Goal: Information Seeking & Learning: Understand process/instructions

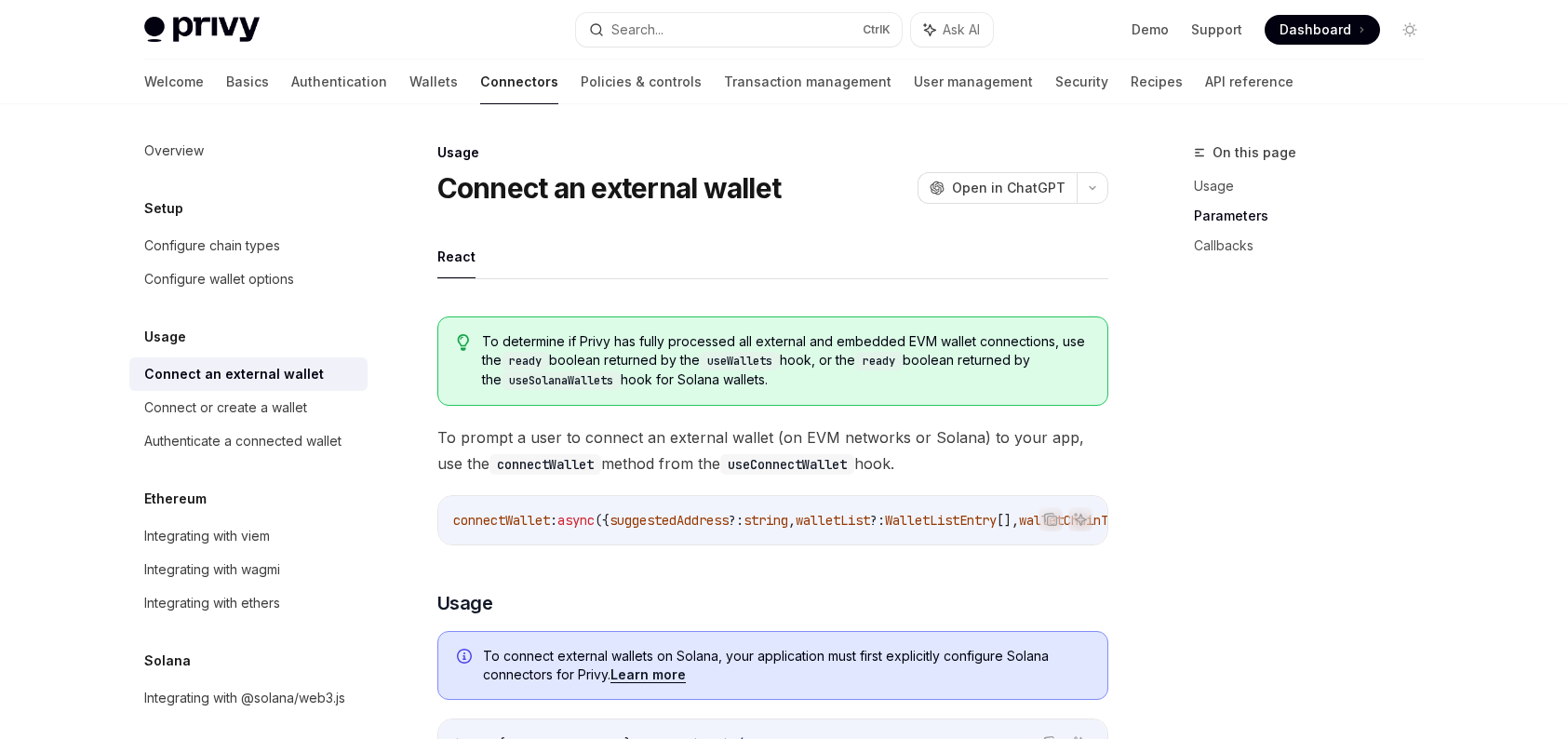
scroll to position [930, 0]
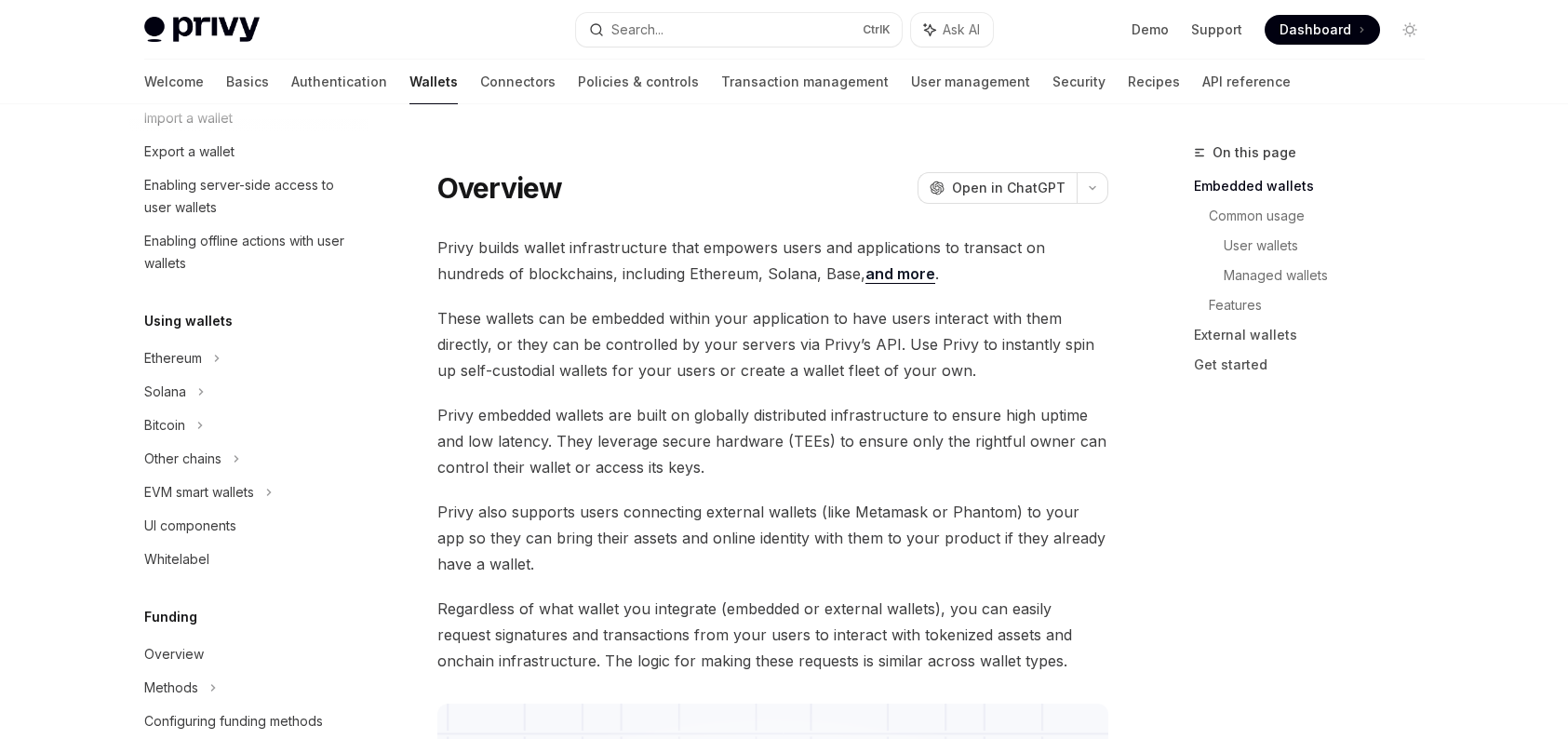
scroll to position [279, 0]
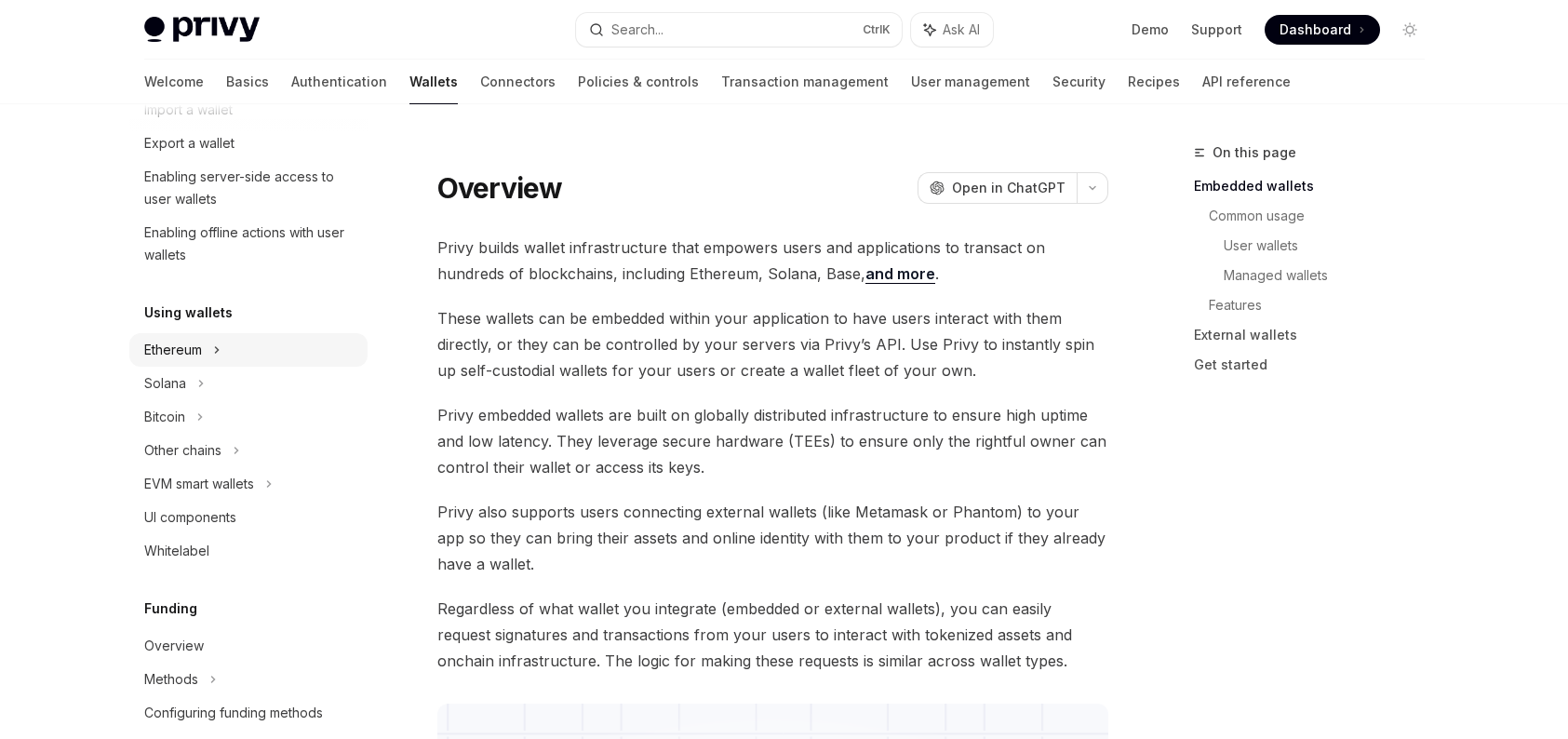
click at [223, 26] on div "Ethereum" at bounding box center [248, 9] width 239 height 34
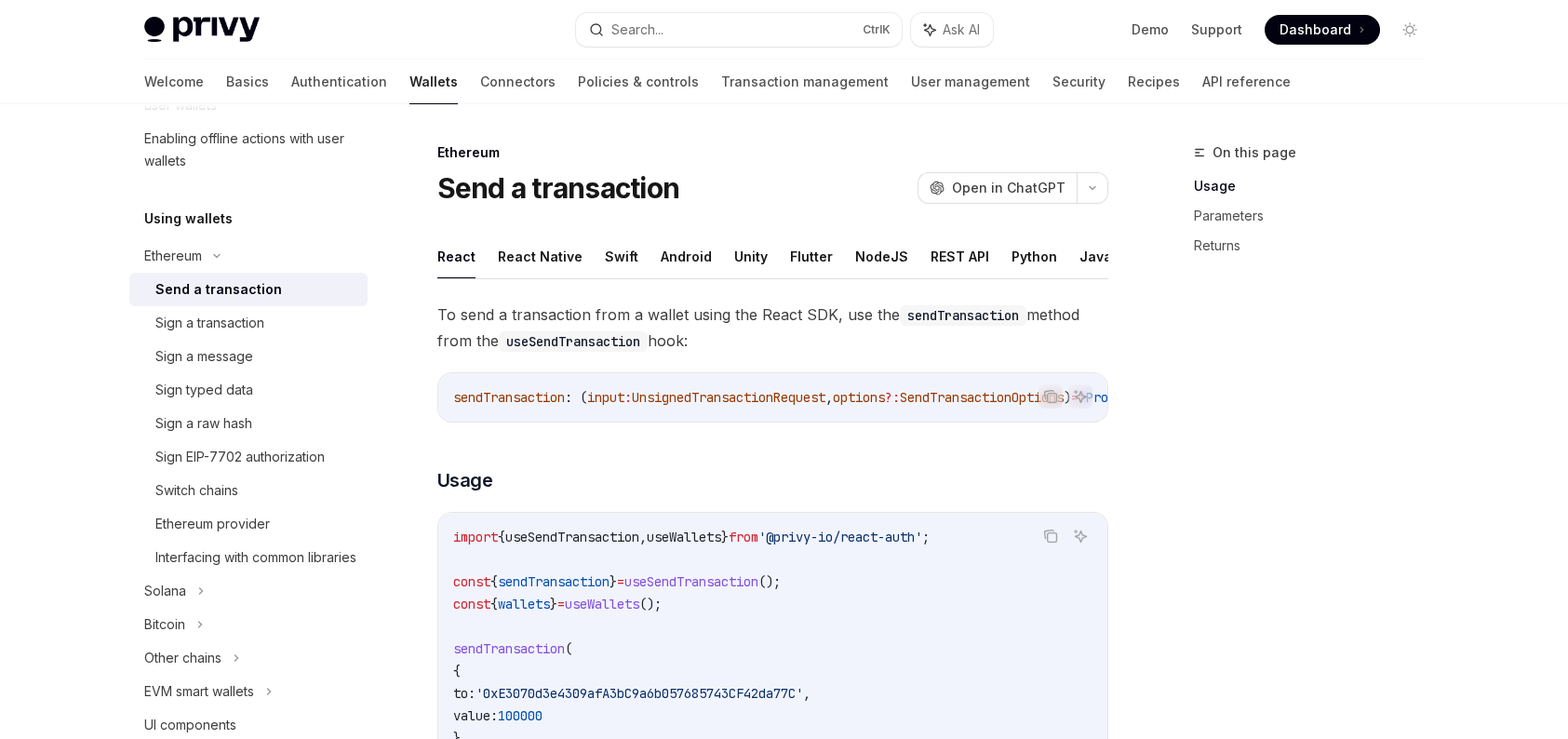
scroll to position [466, 0]
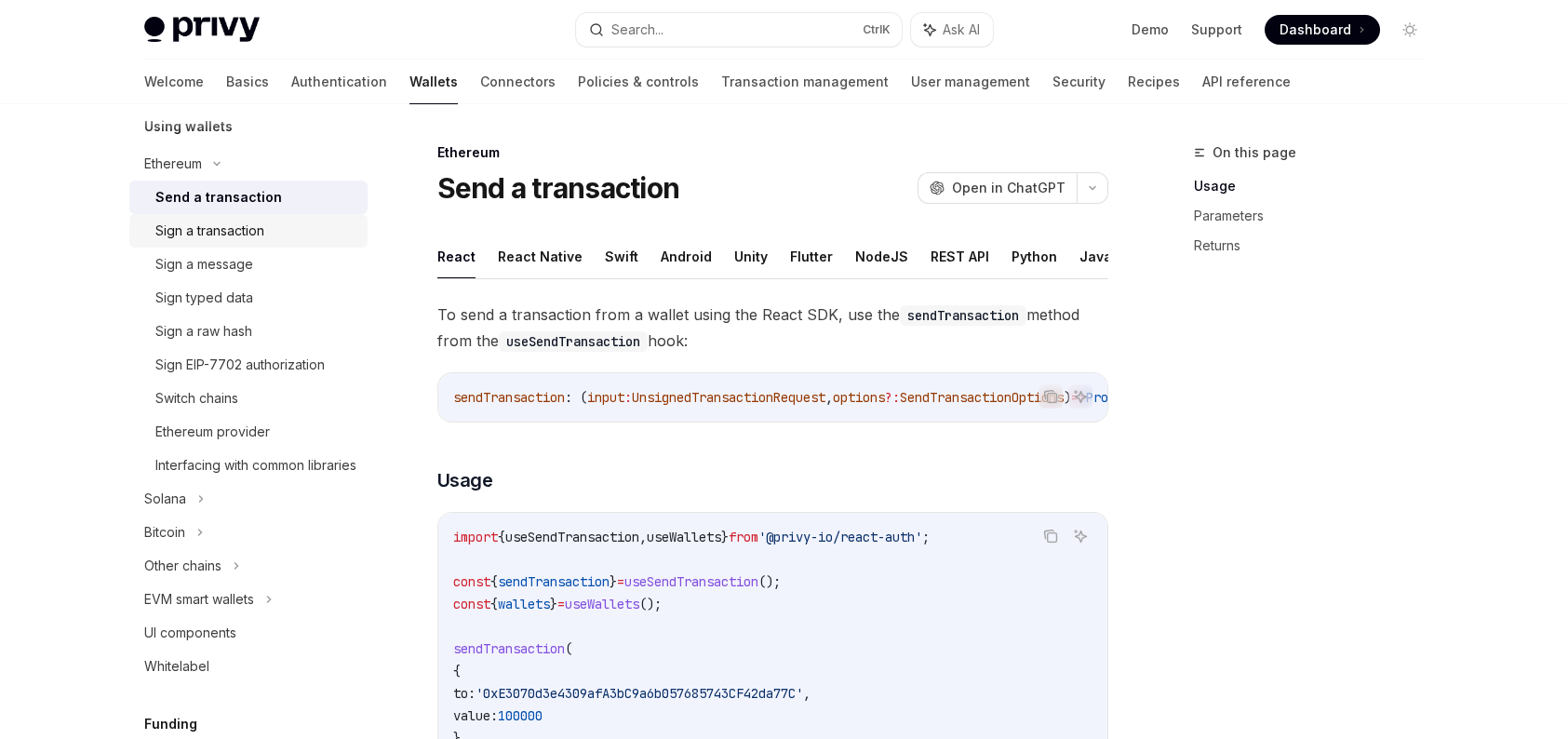
click at [239, 238] on div "Sign a transaction" at bounding box center [209, 231] width 108 height 23
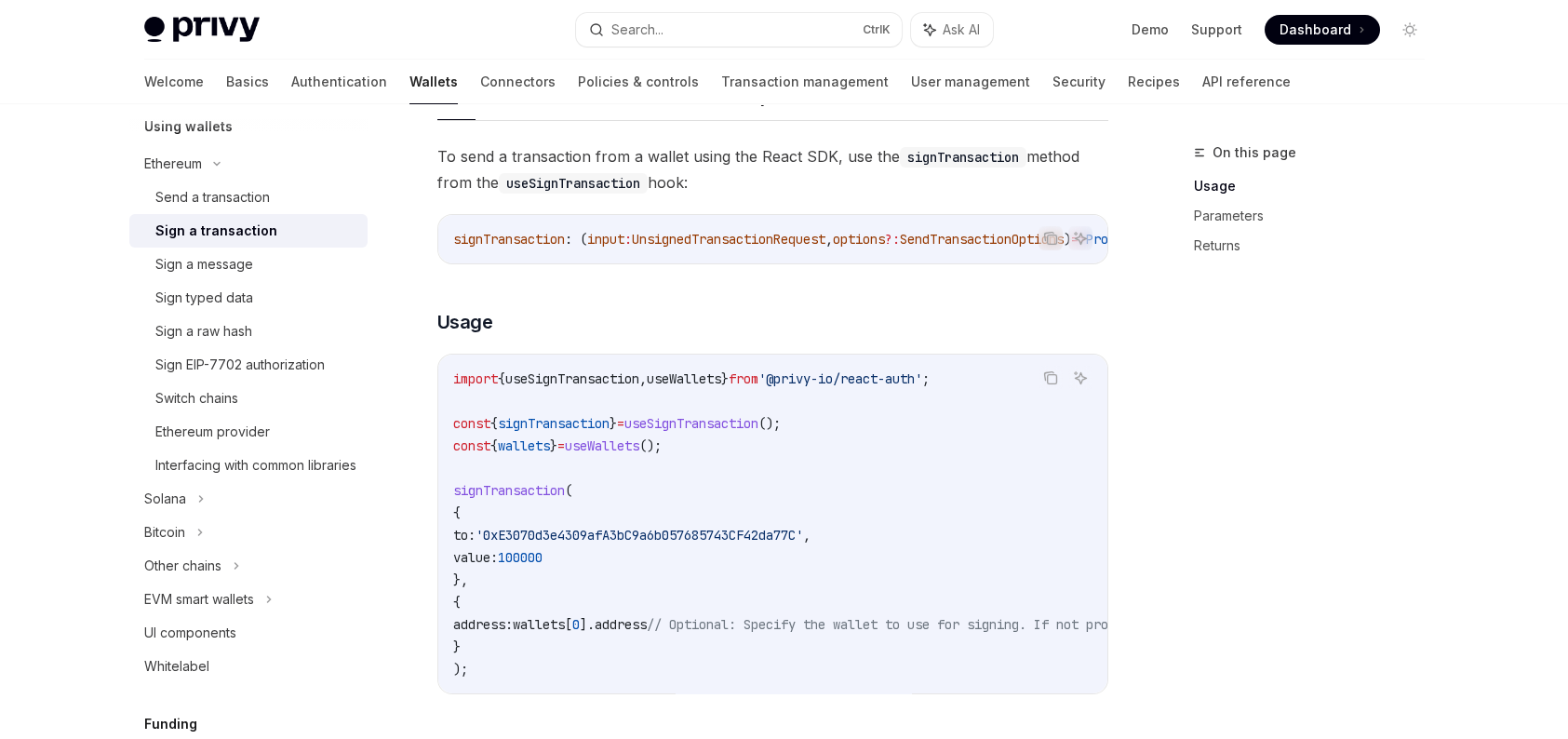
scroll to position [186, 0]
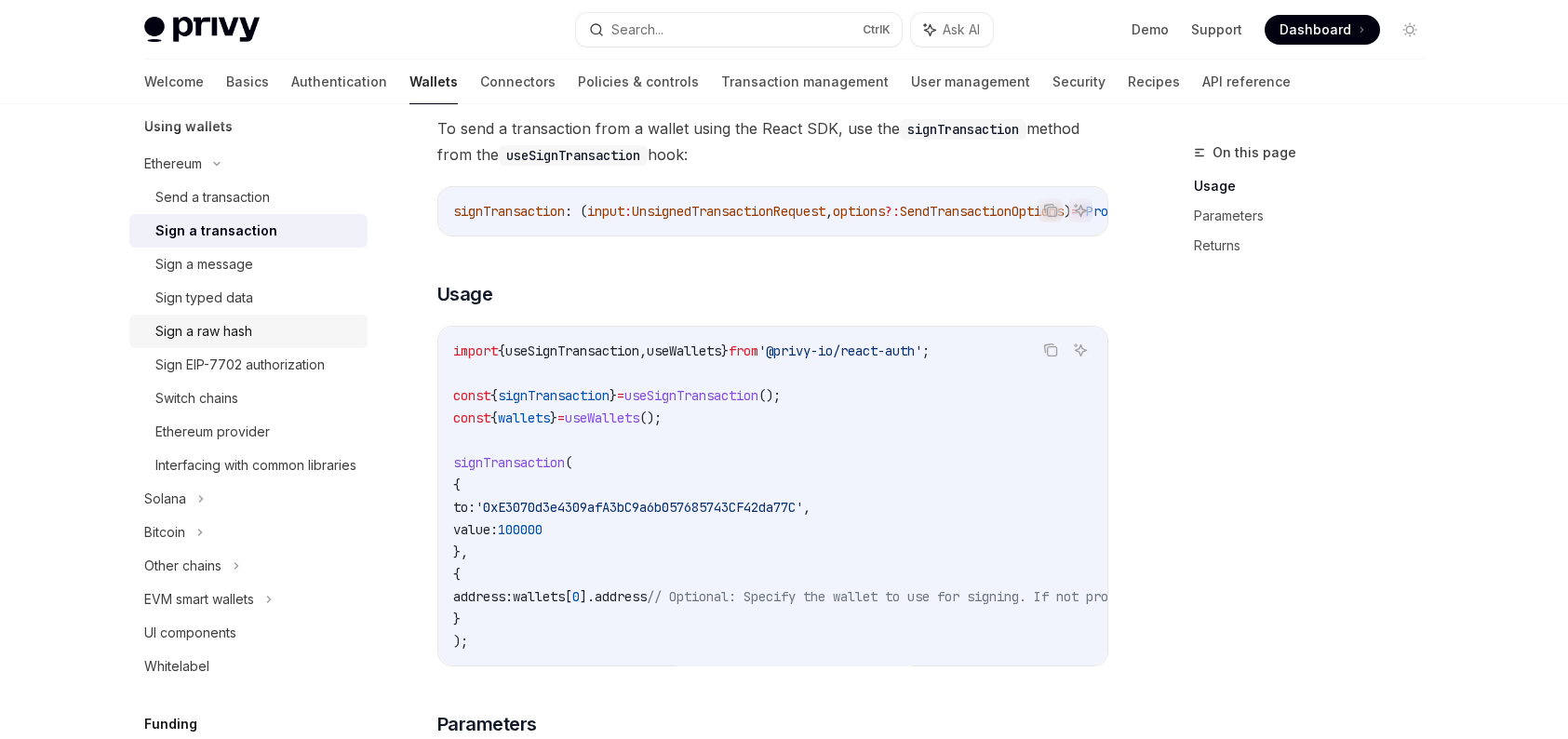
click at [278, 321] on div "Sign a raw hash" at bounding box center [256, 332] width 201 height 23
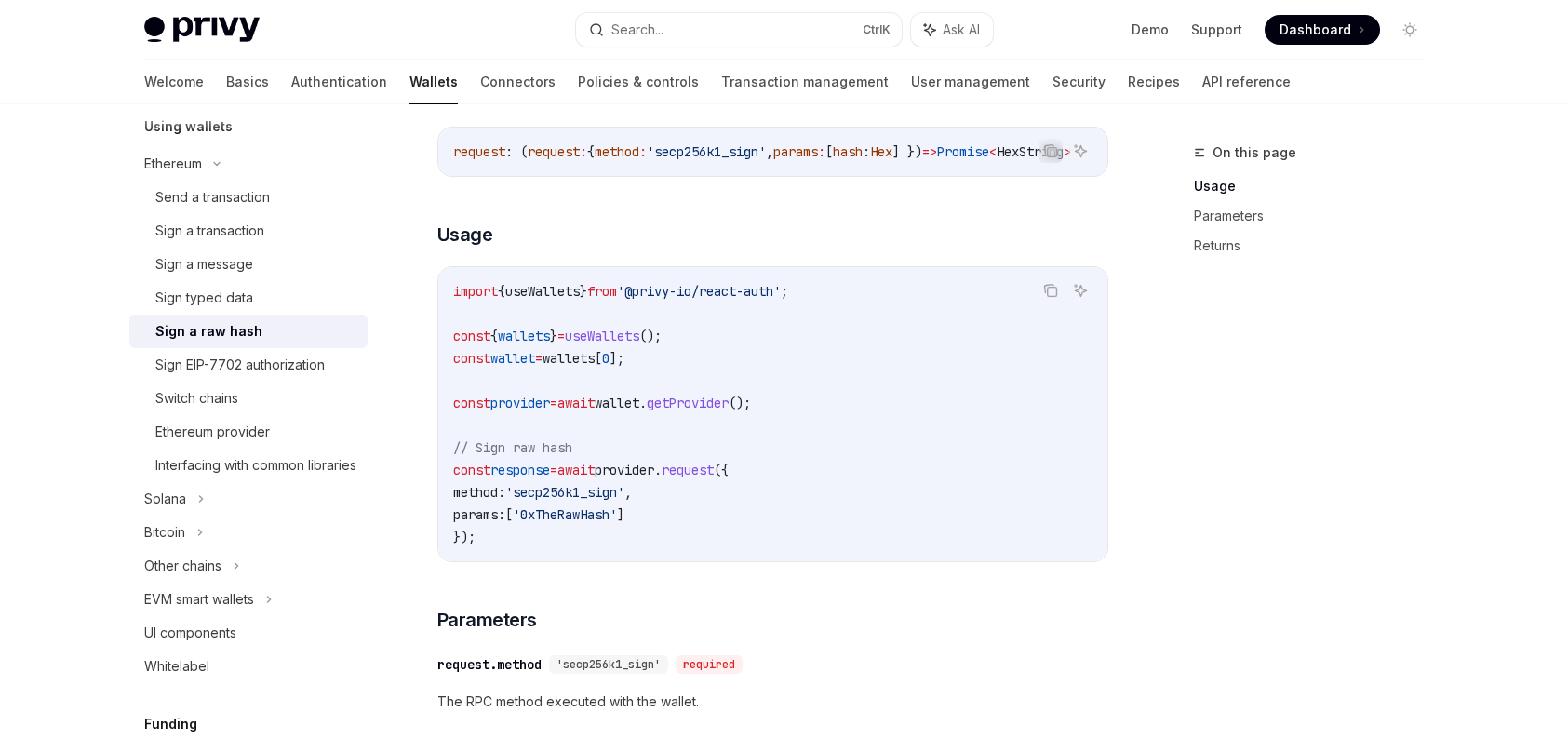
scroll to position [372, 0]
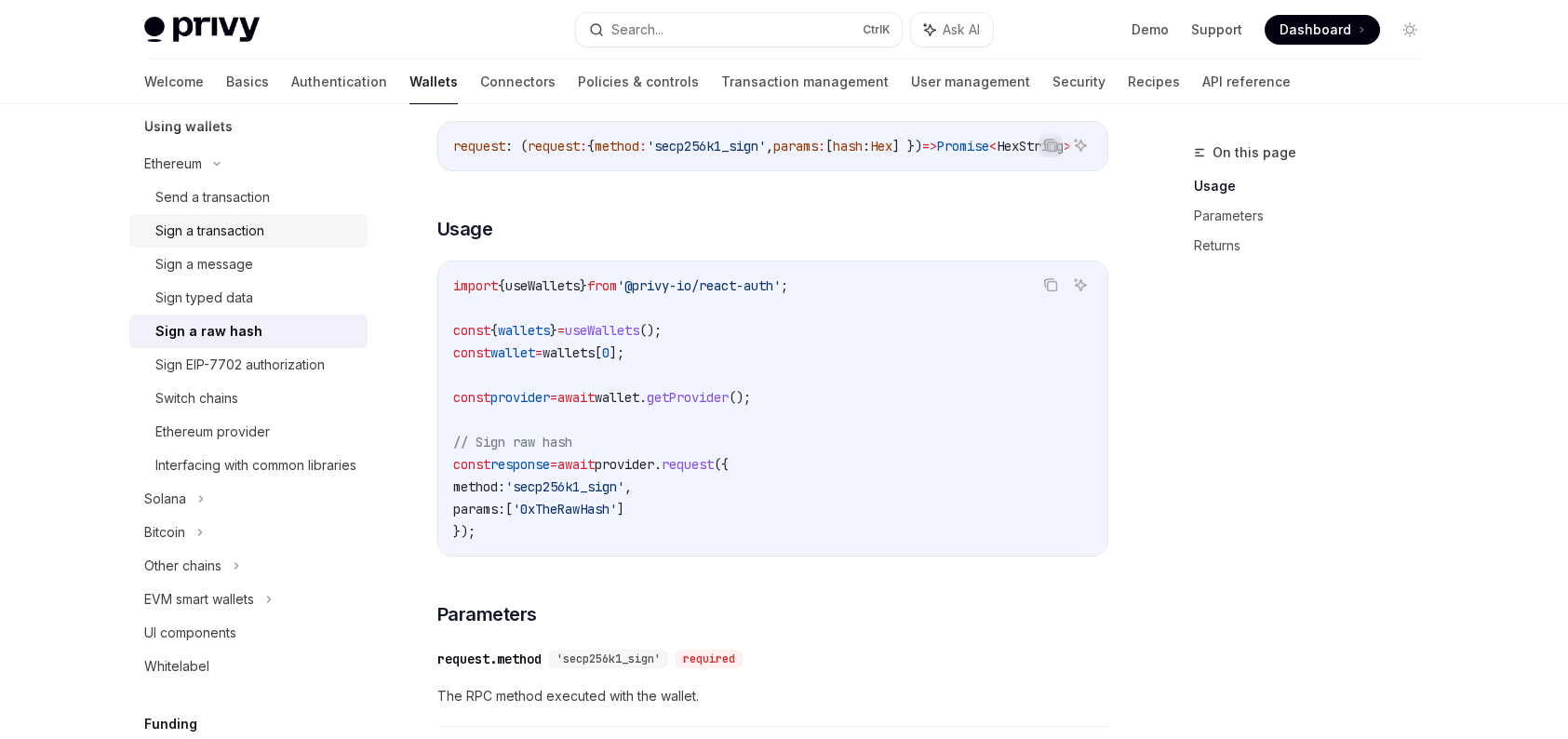
click at [272, 237] on div "Sign a transaction" at bounding box center [256, 231] width 201 height 23
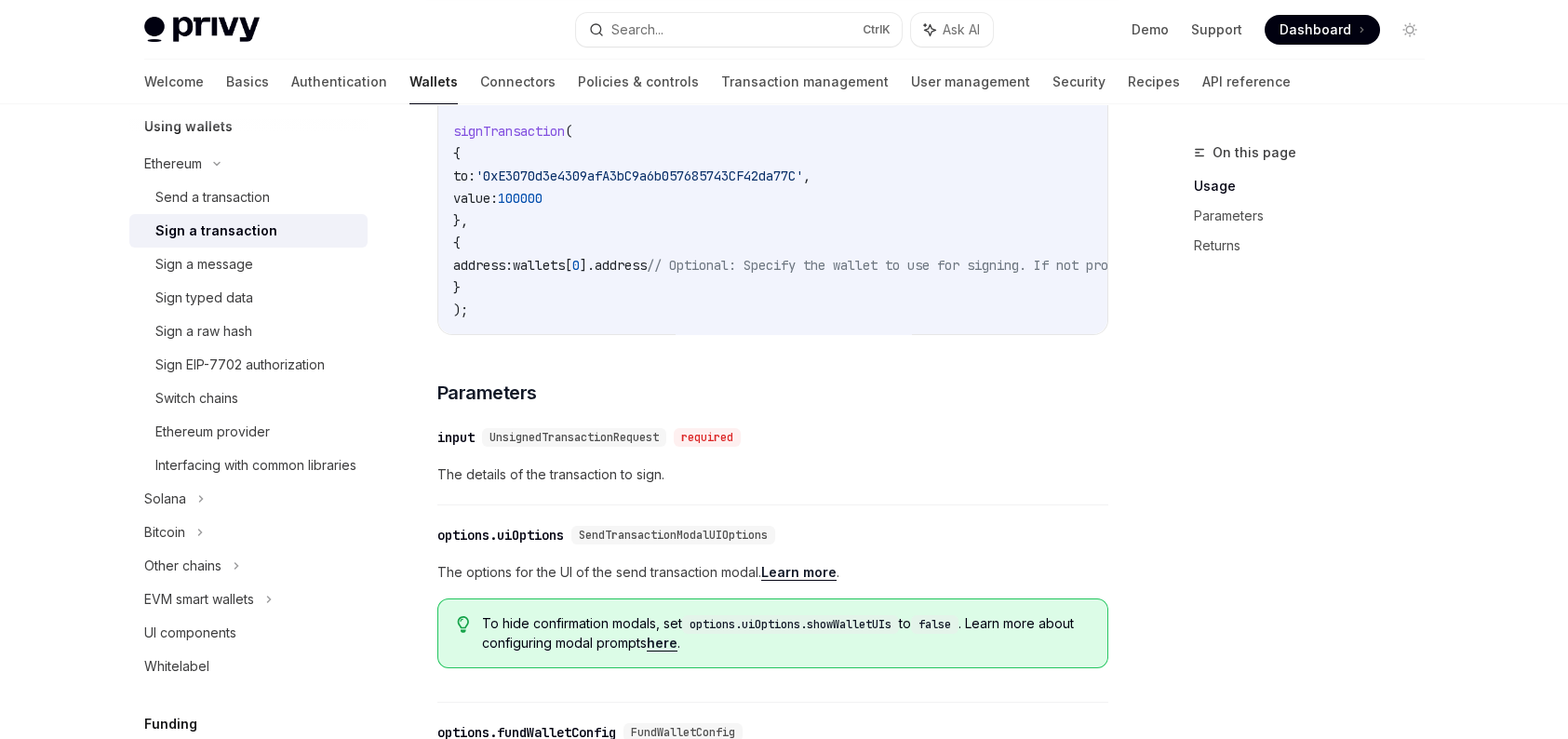
scroll to position [279, 0]
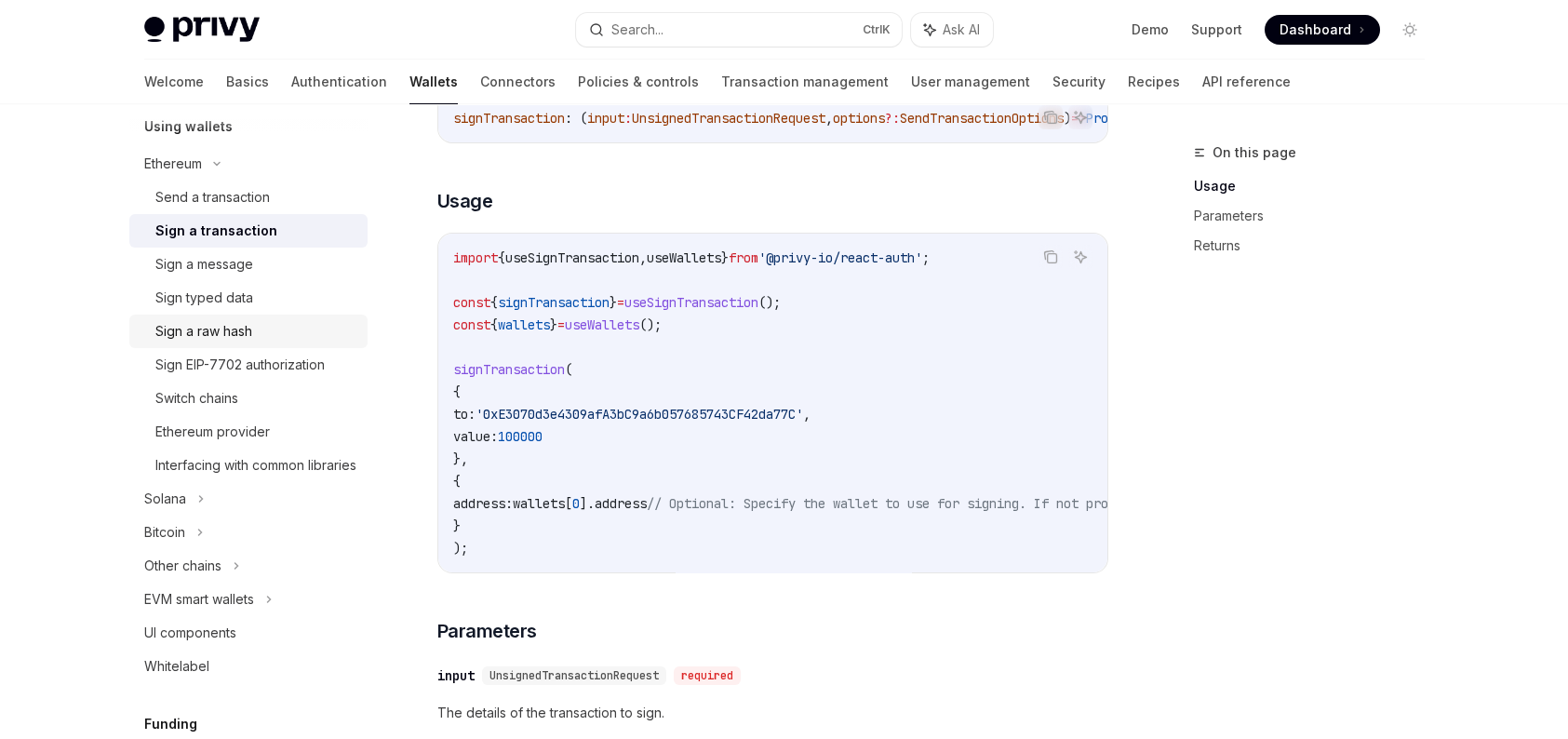
click at [250, 331] on div "Sign a raw hash" at bounding box center [204, 332] width 97 height 23
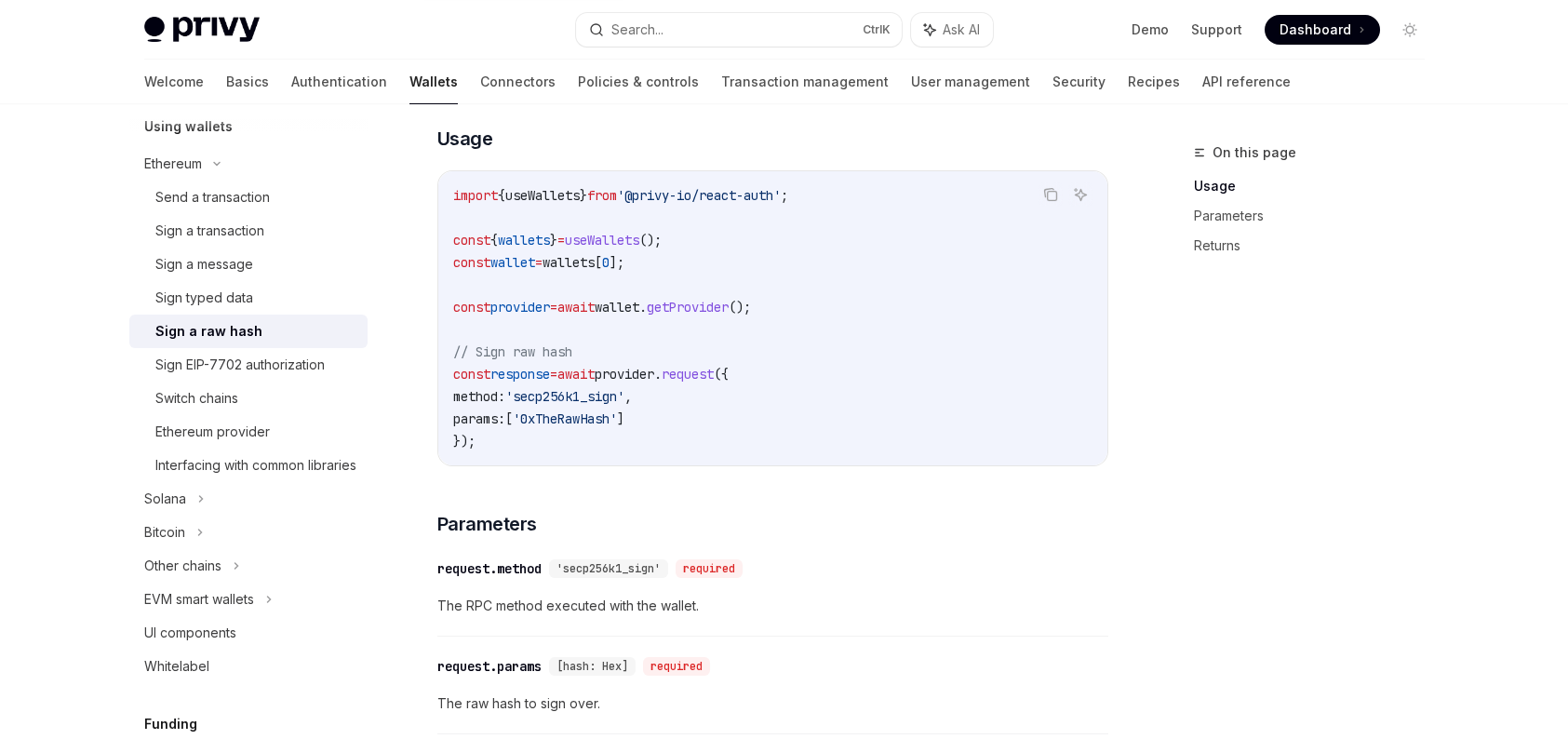
scroll to position [651, 0]
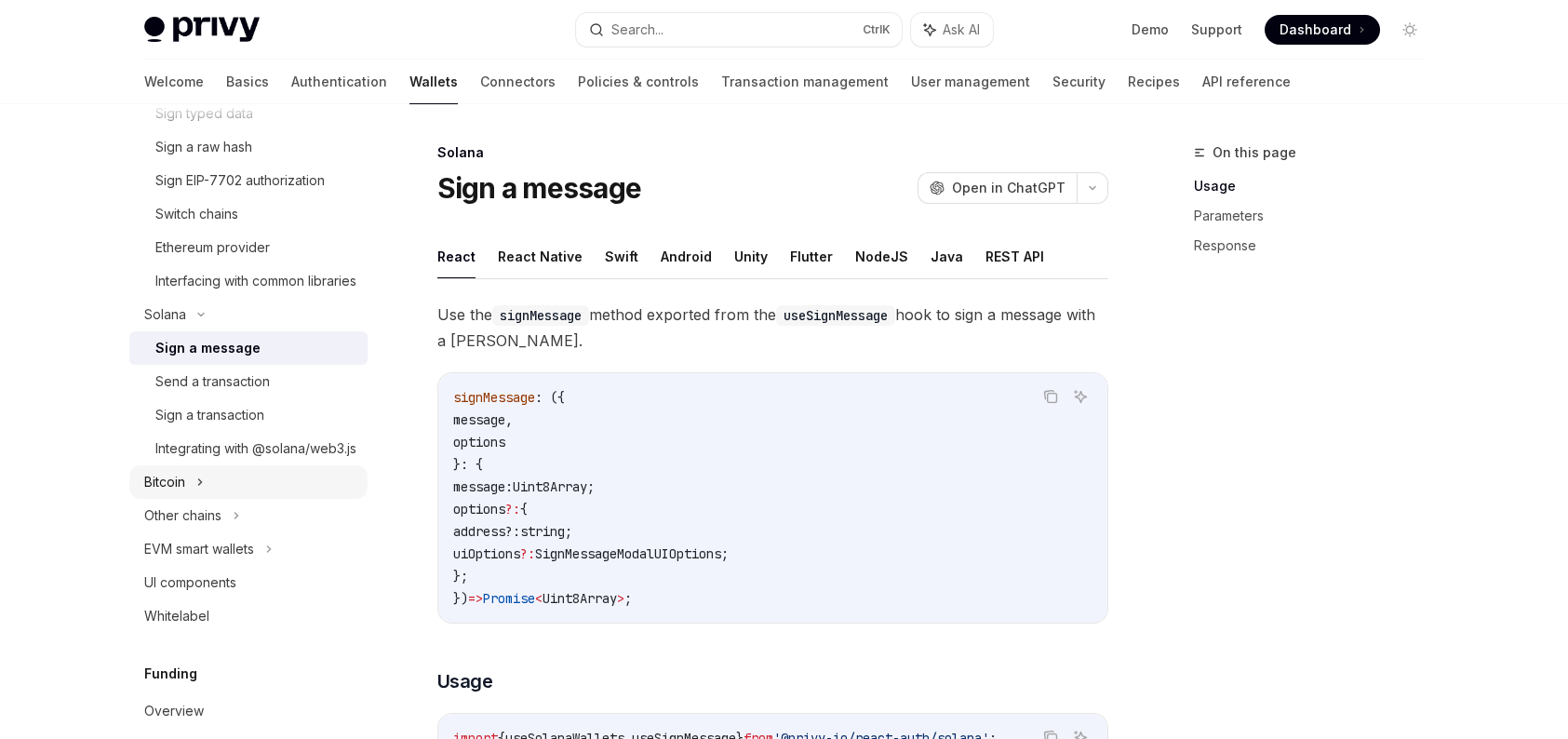
scroll to position [651, 0]
click at [329, 430] on link "Sign a transaction" at bounding box center [248, 413] width 239 height 34
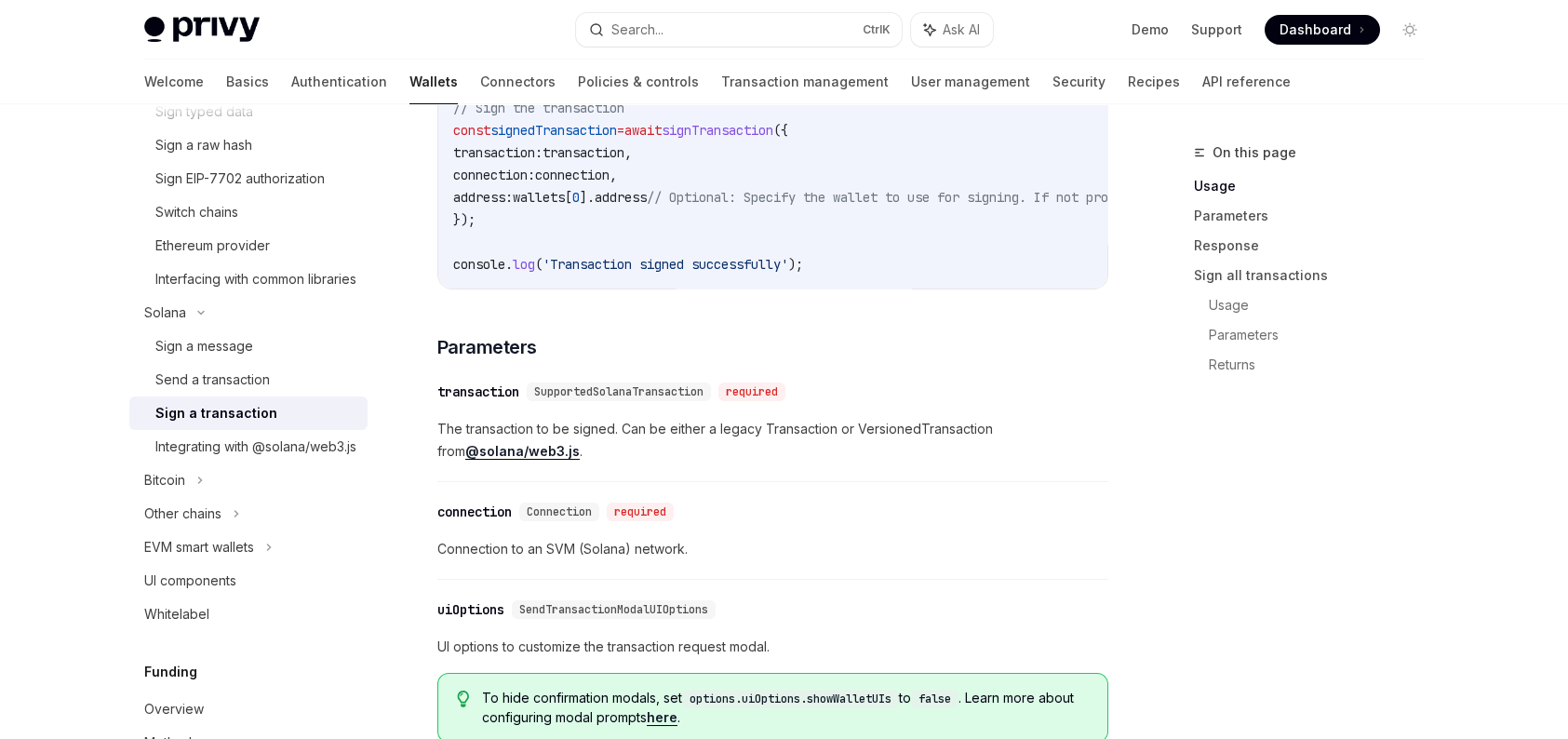
scroll to position [1024, 0]
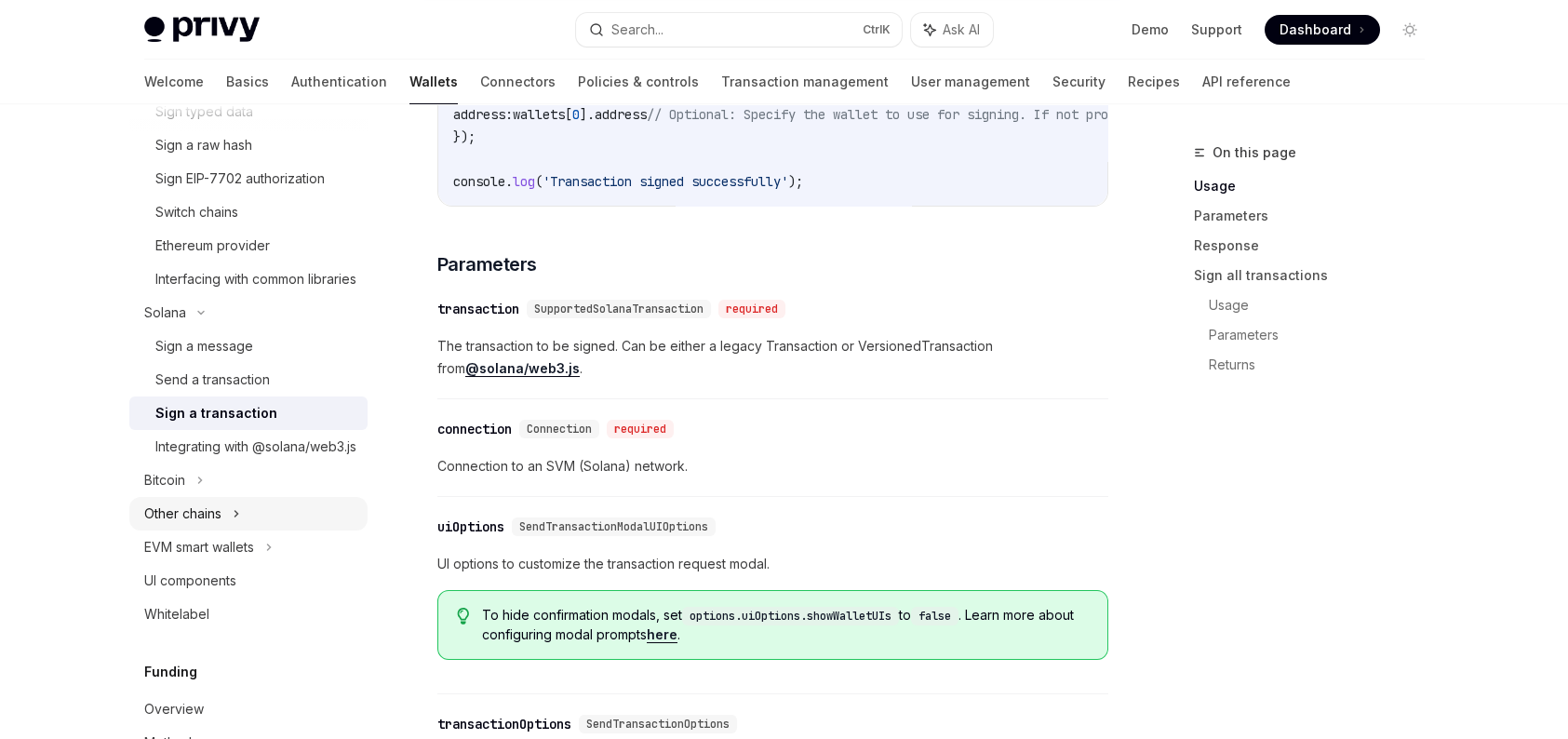
click at [258, 531] on div "Other chains" at bounding box center [248, 514] width 239 height 34
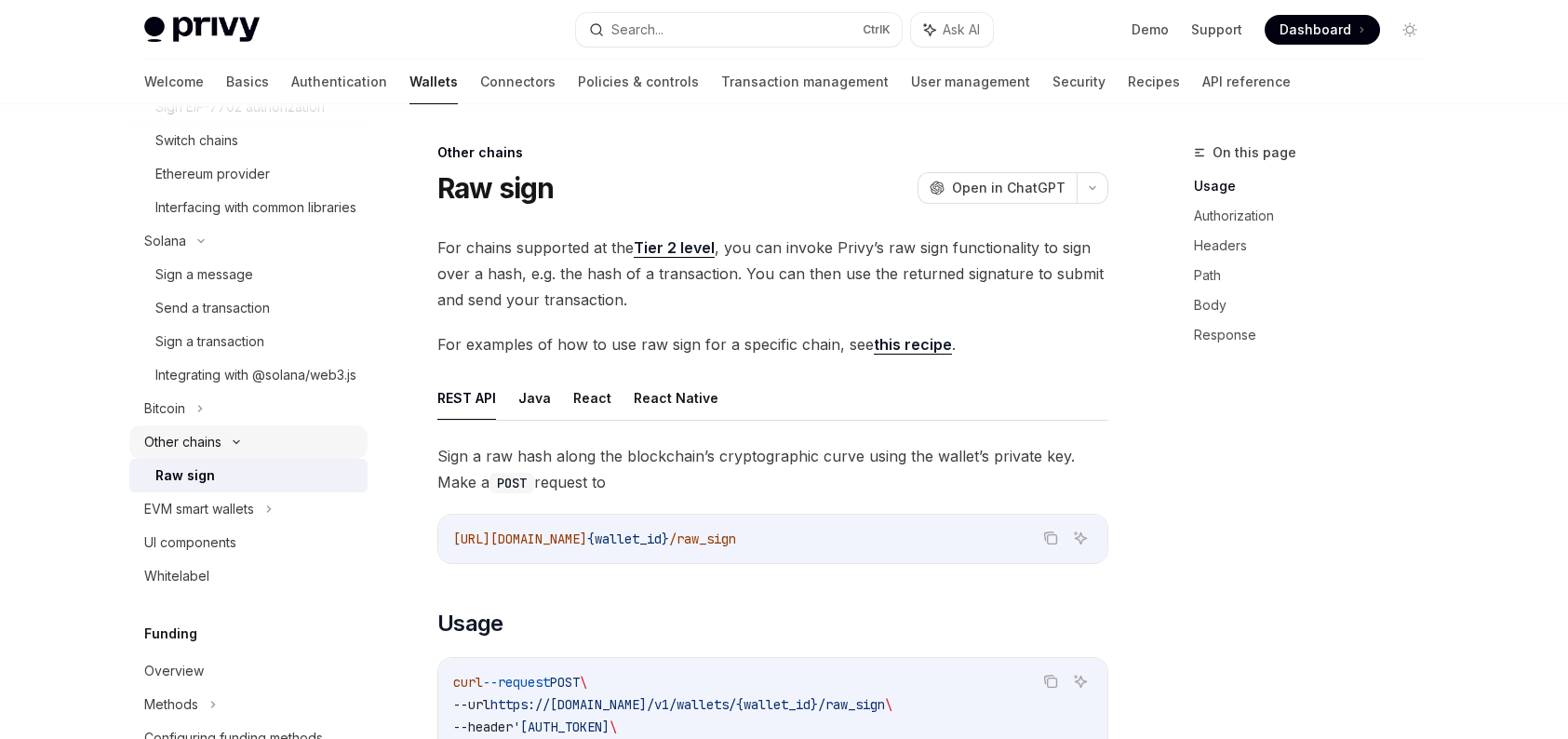
scroll to position [745, 0]
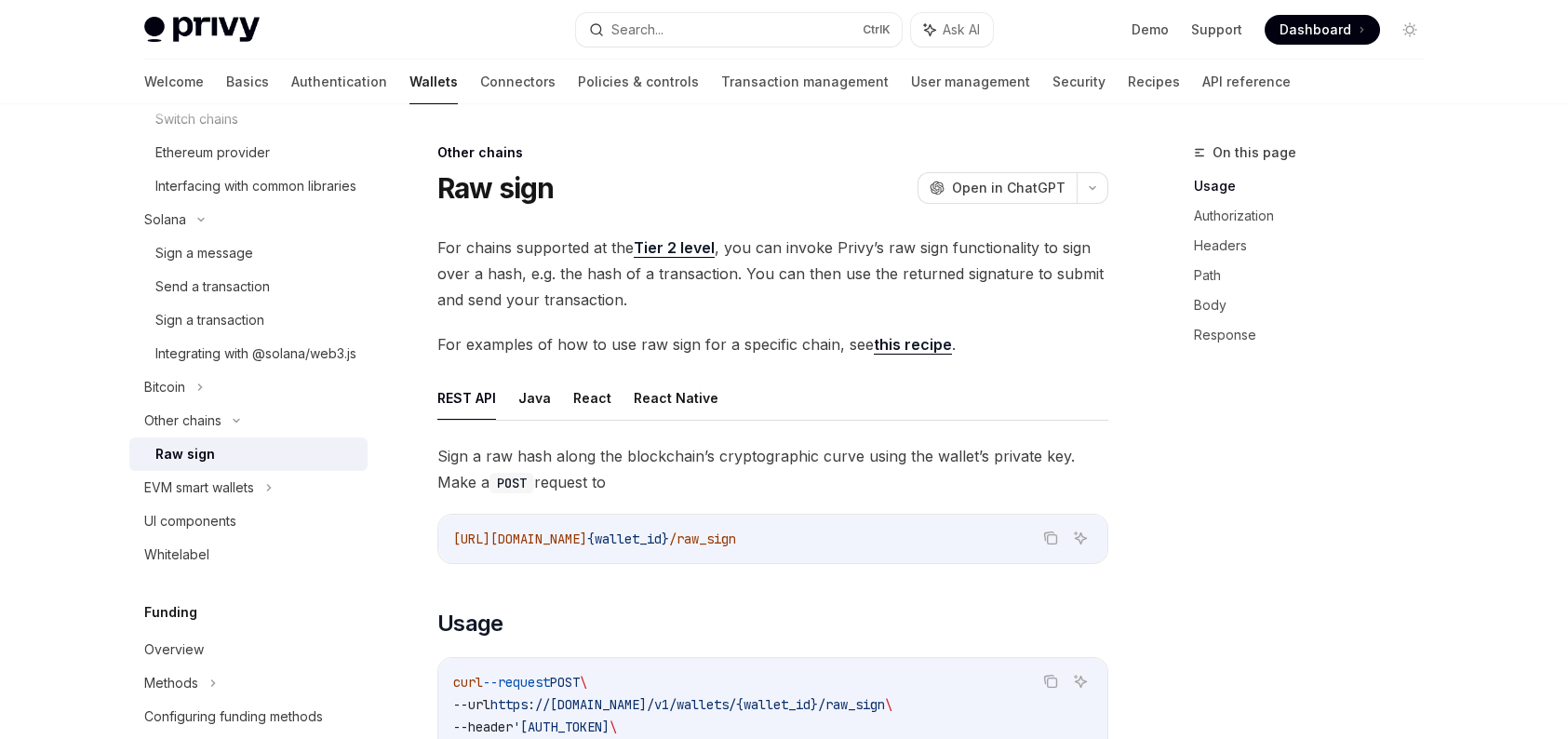
click at [243, 466] on div "Raw sign" at bounding box center [256, 454] width 201 height 23
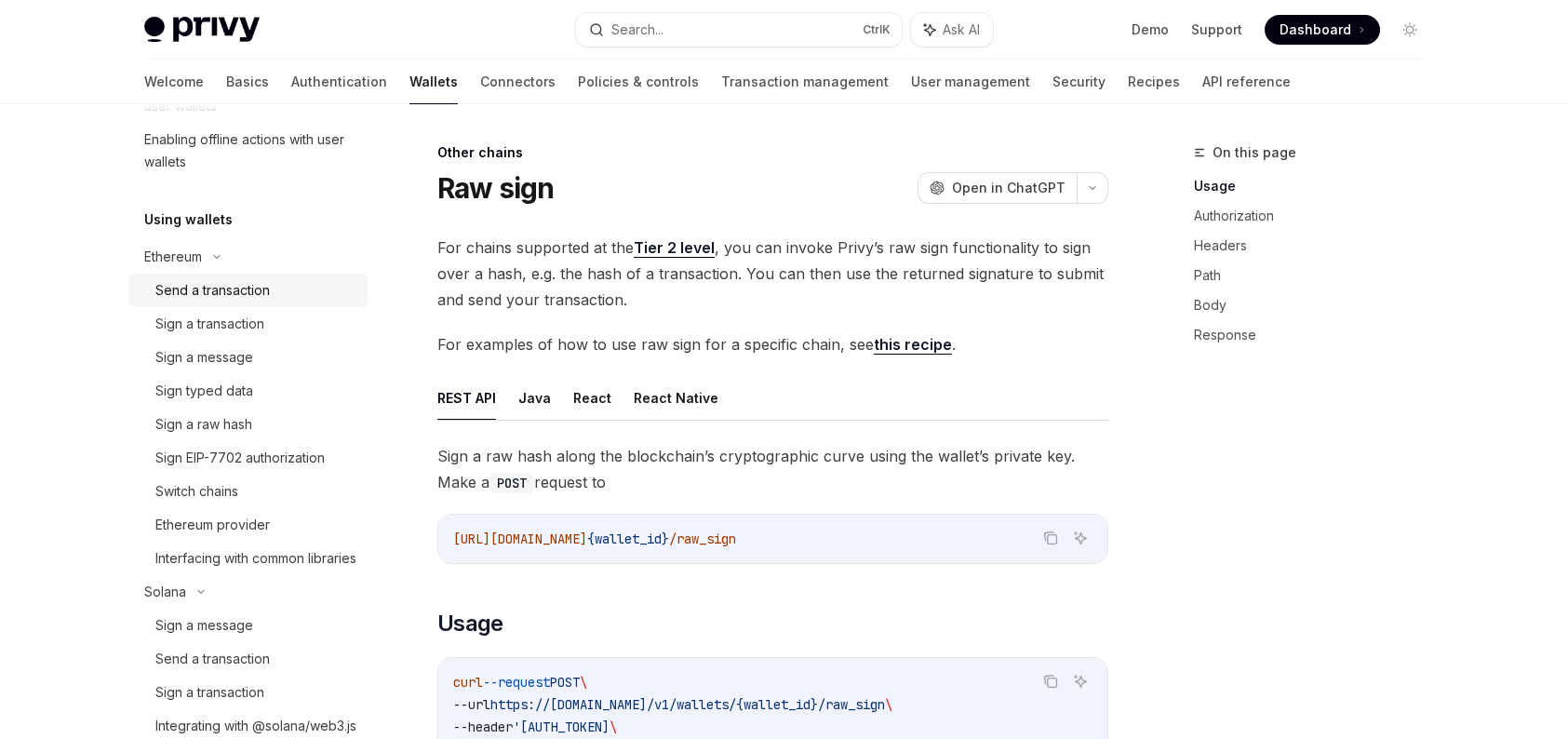
scroll to position [0, 0]
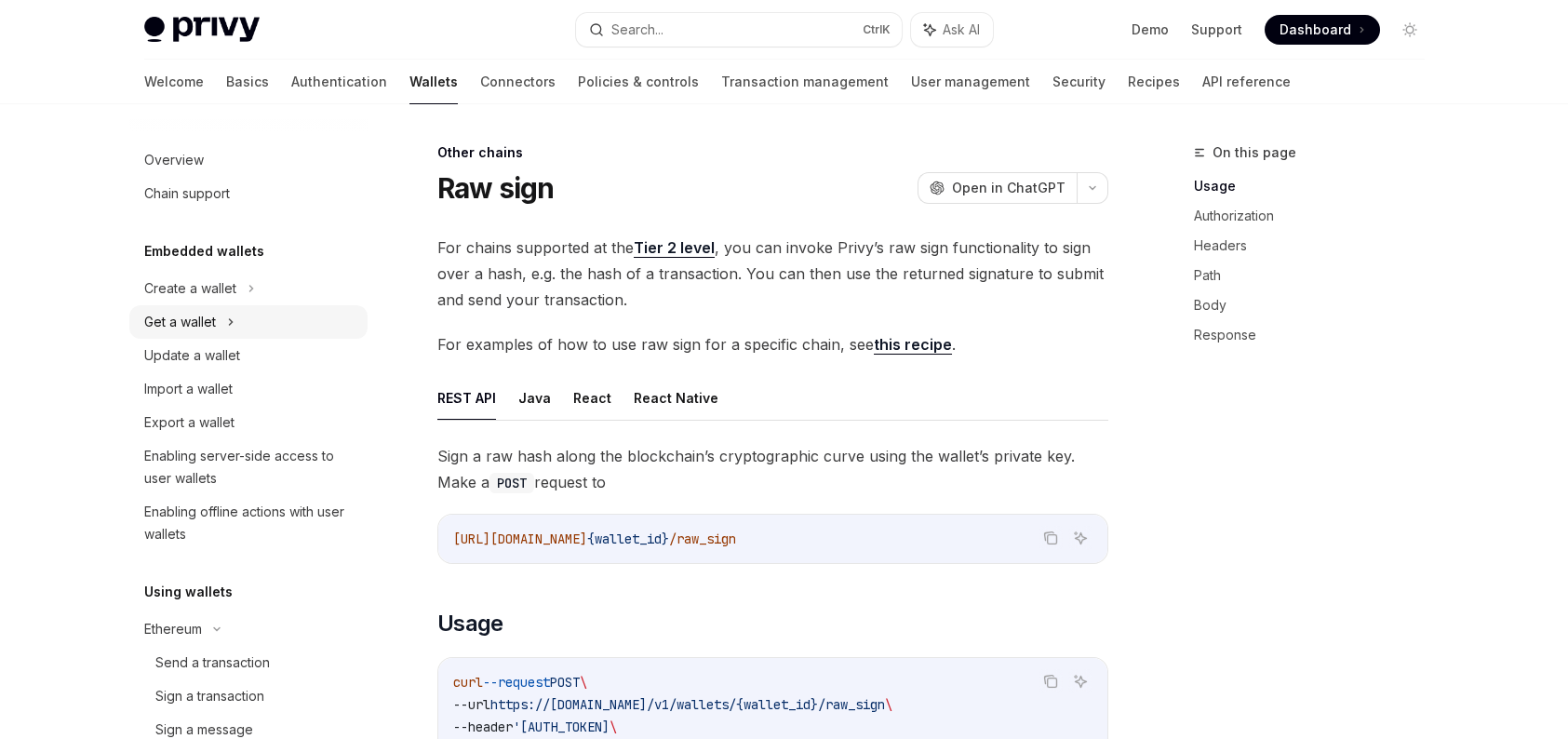
click at [250, 310] on div "Get a wallet" at bounding box center [248, 322] width 239 height 34
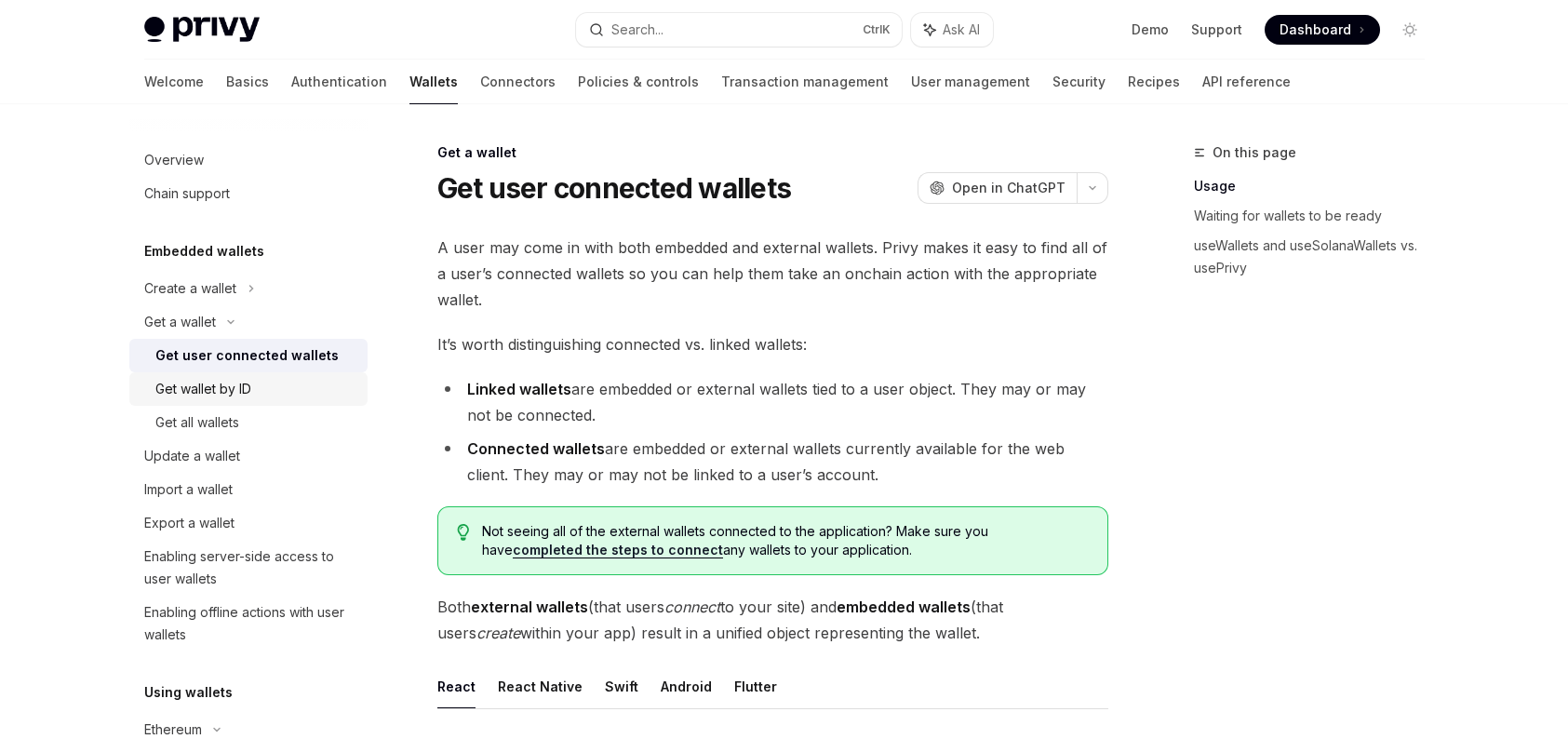
click at [223, 388] on div "Get wallet by ID" at bounding box center [204, 389] width 96 height 23
type textarea "*"
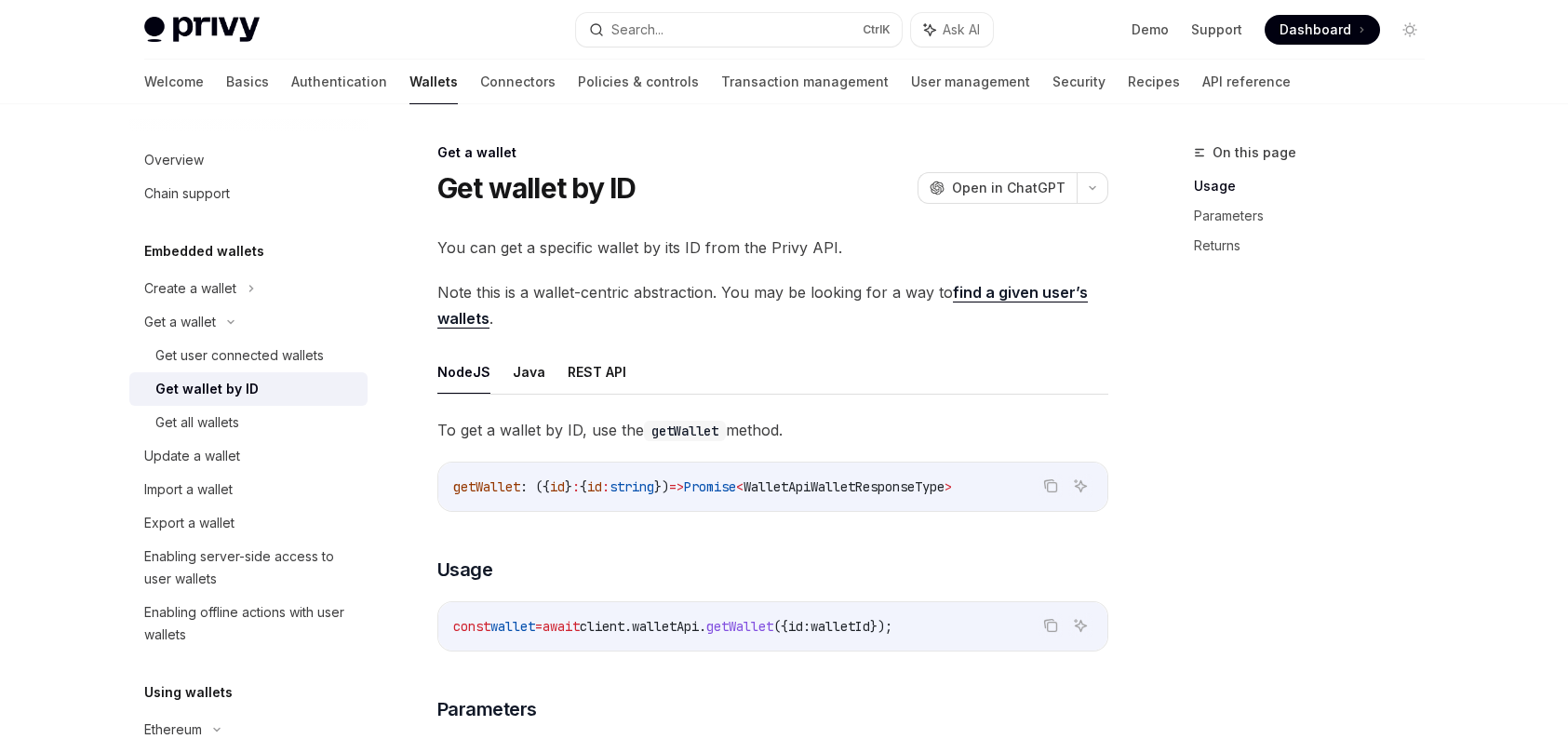
scroll to position [93, 0]
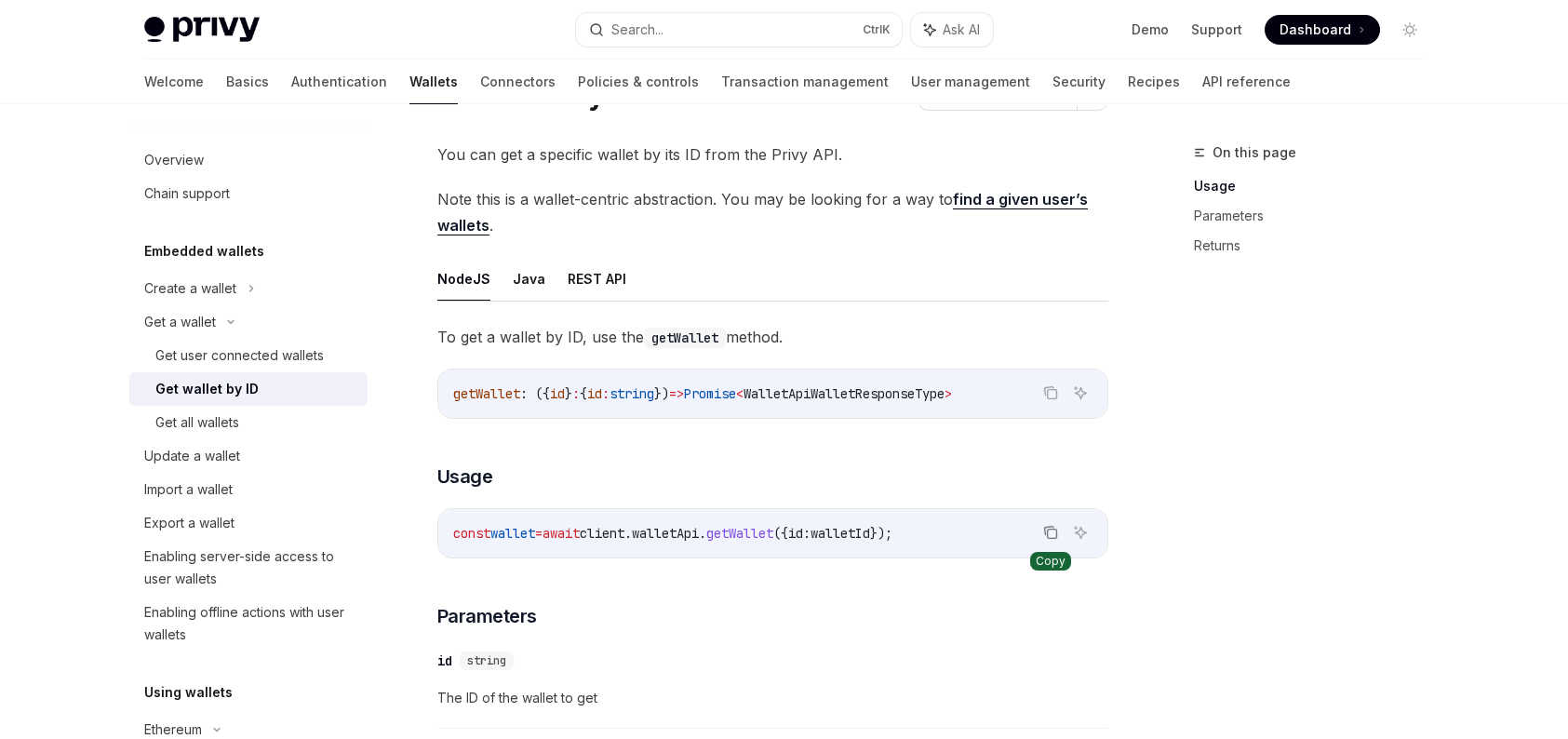
click at [1055, 534] on icon "Copy the contents from the code block" at bounding box center [1051, 534] width 9 height 9
click at [245, 409] on link "Get all wallets" at bounding box center [248, 422] width 239 height 34
type textarea "*"
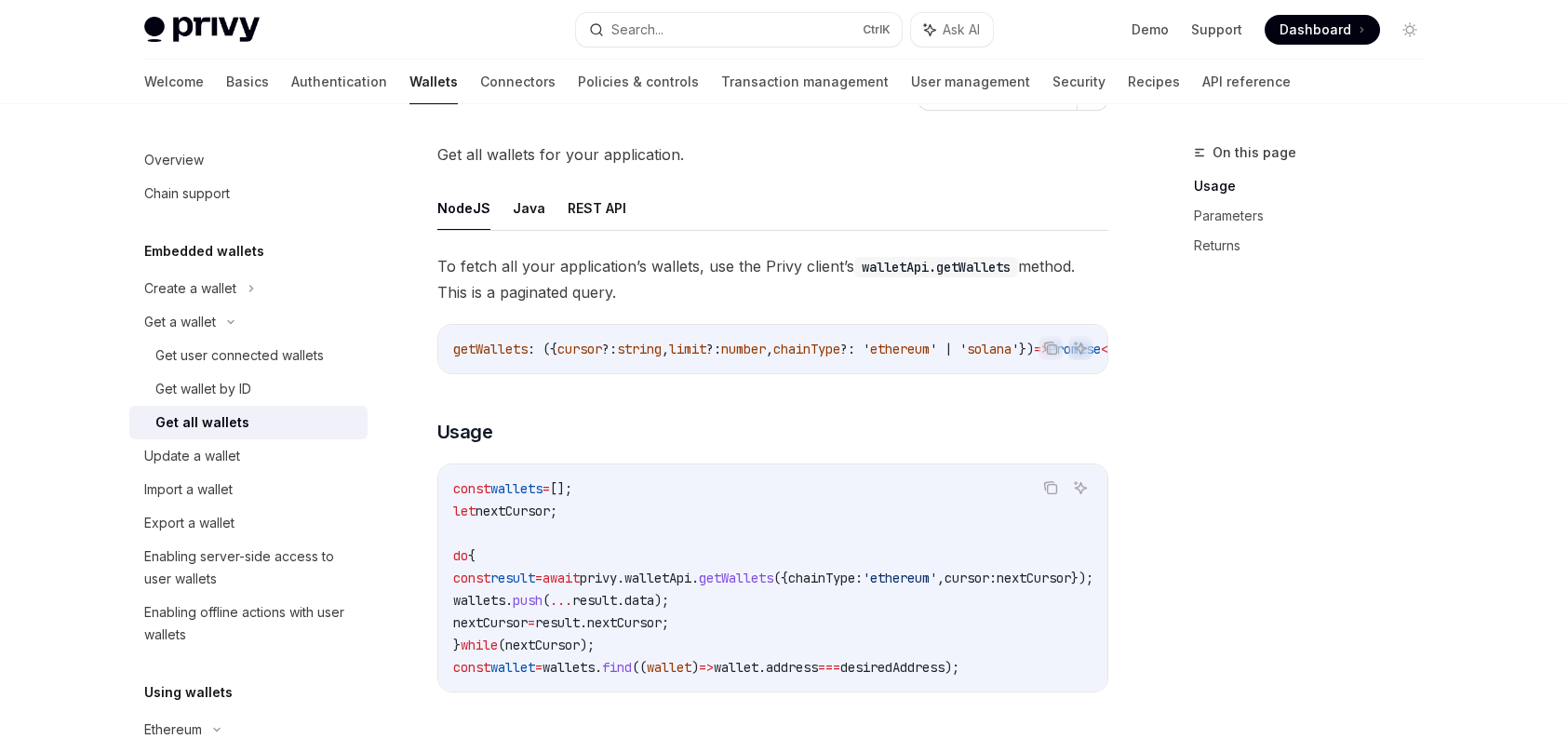
click at [804, 593] on code "const wallets = []; let nextCursor ; do { const result = await privy . walletAp…" at bounding box center [796, 577] width 685 height 201
click at [773, 583] on span "getWallets" at bounding box center [735, 578] width 74 height 17
copy span "getWallets"
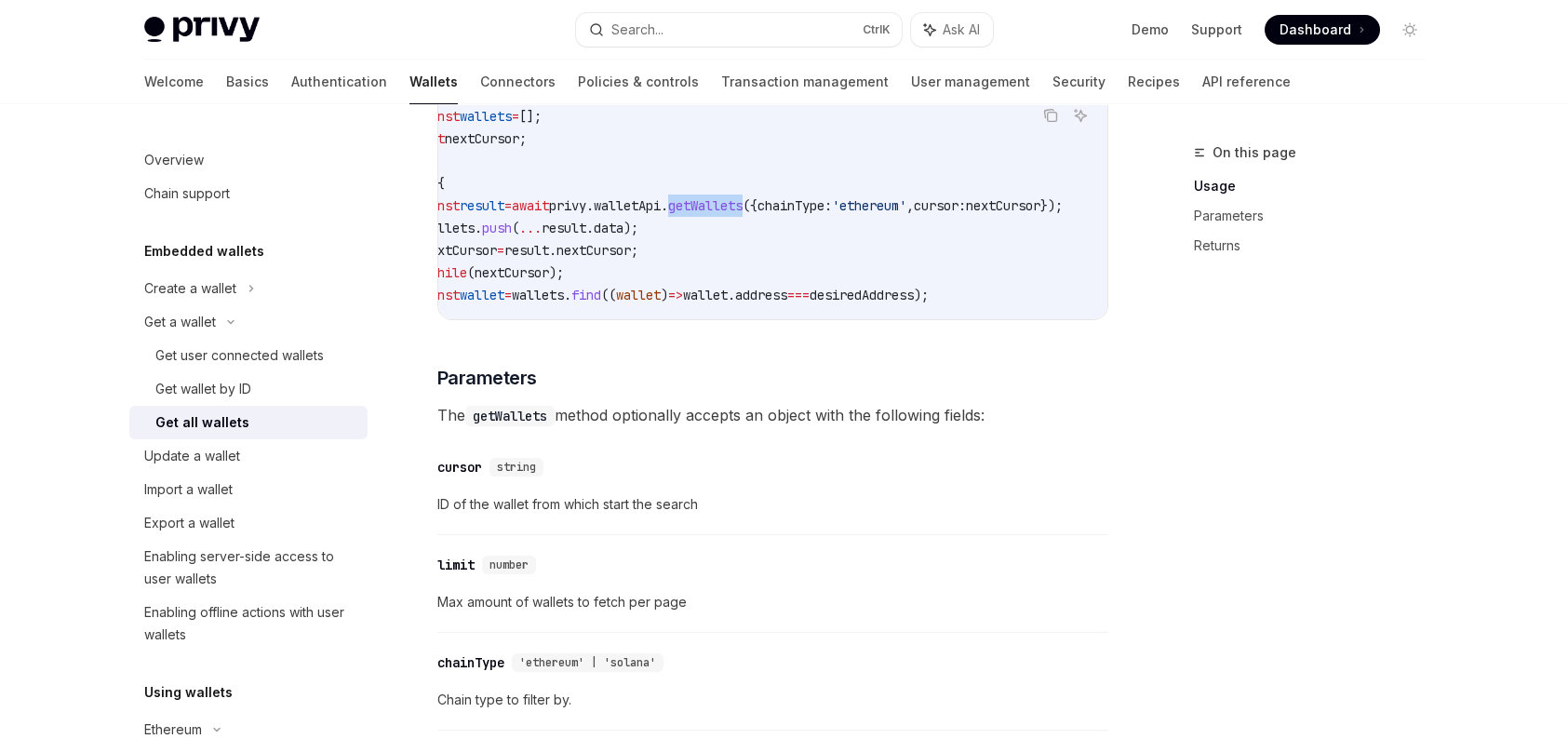
scroll to position [186, 0]
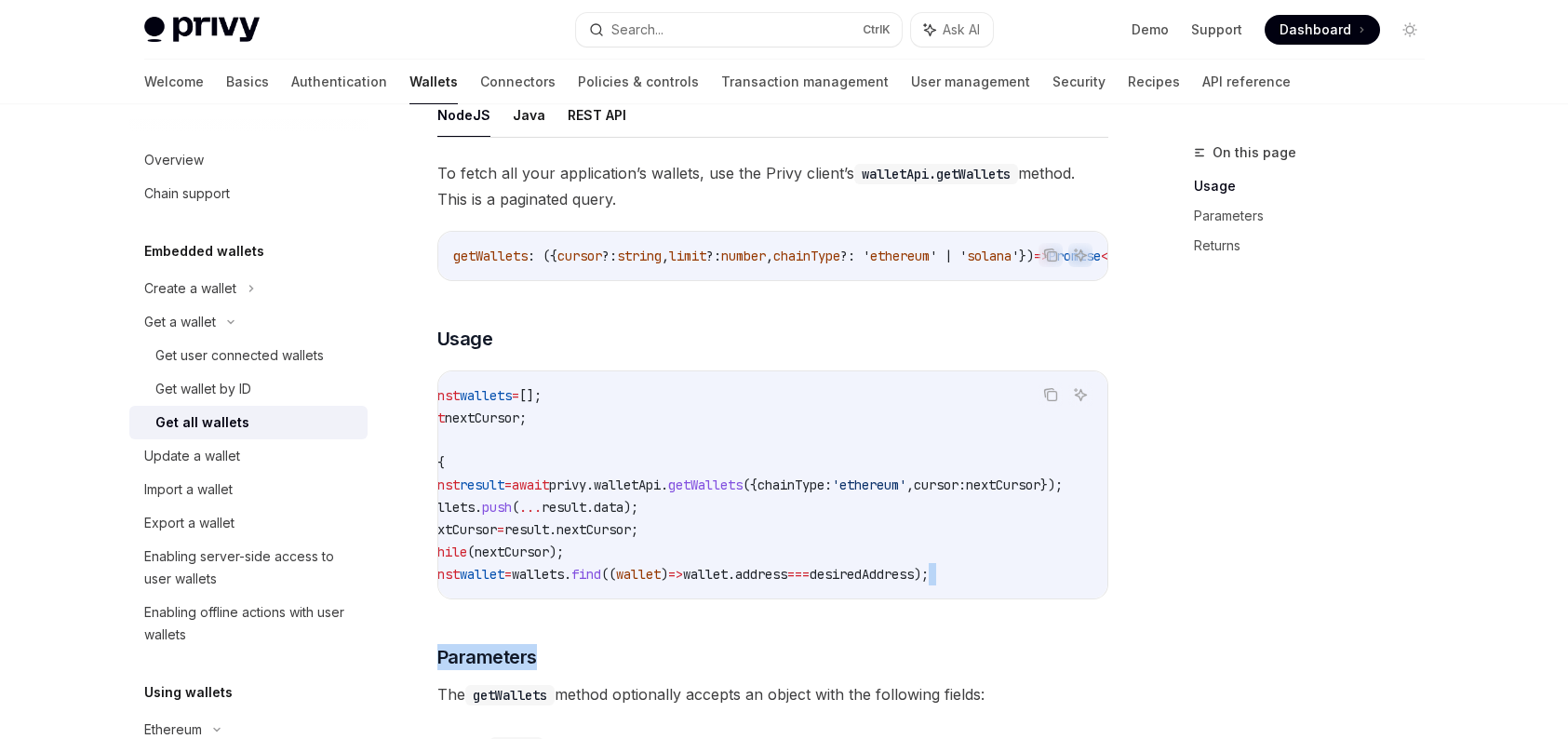
drag, startPoint x: 982, startPoint y: 603, endPoint x: 775, endPoint y: 614, distance: 207.3
click at [775, 614] on div "To fetch all your application’s wallets, use the Privy client’s walletApi.getWa…" at bounding box center [773, 723] width 671 height 1126
drag, startPoint x: 791, startPoint y: 603, endPoint x: 668, endPoint y: 603, distance: 123.0
click at [668, 599] on div "const wallets = []; let nextCursor ; do { const result = await privy . walletAp…" at bounding box center [773, 484] width 669 height 227
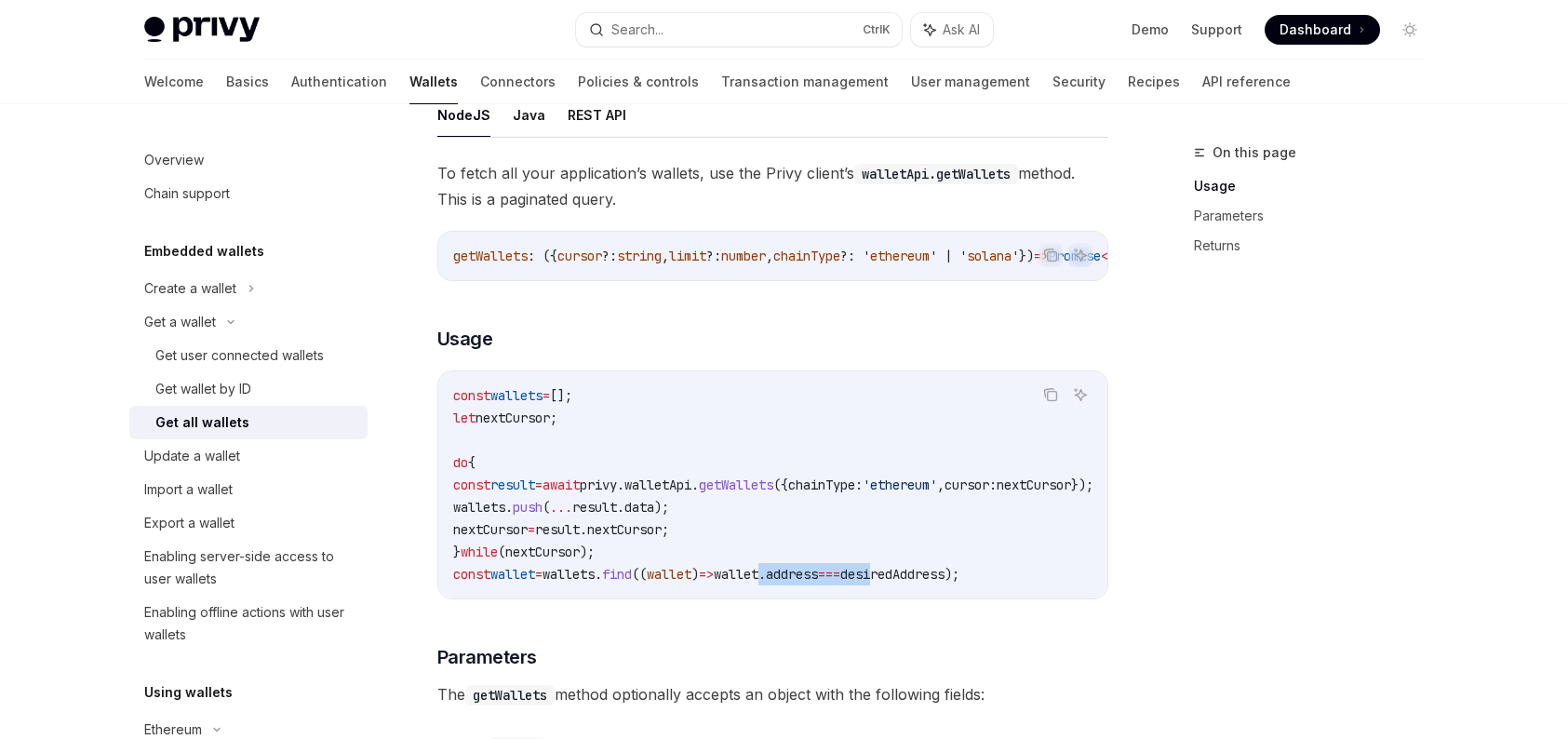
scroll to position [0, 0]
